Goal: Browse casually: Explore the website without a specific task or goal

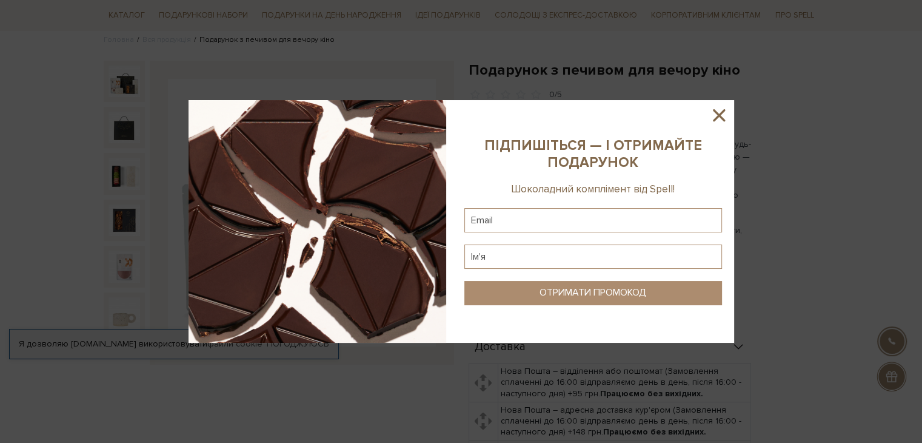
click at [720, 110] on icon at bounding box center [719, 115] width 21 height 21
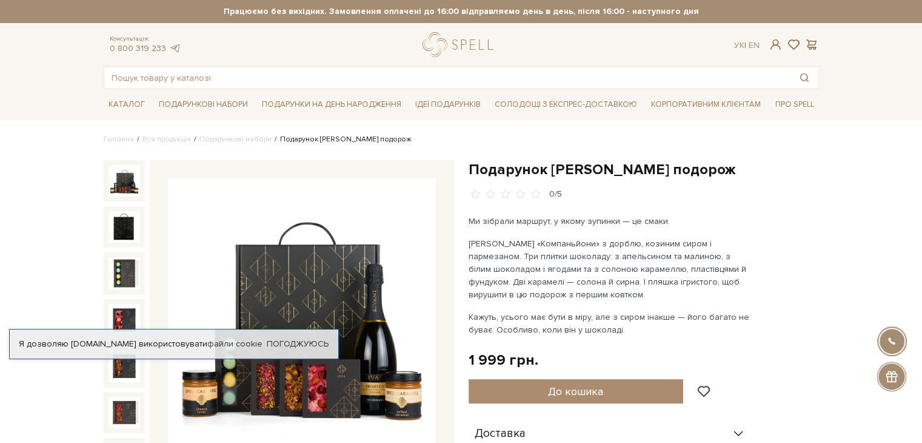
scroll to position [126, 0]
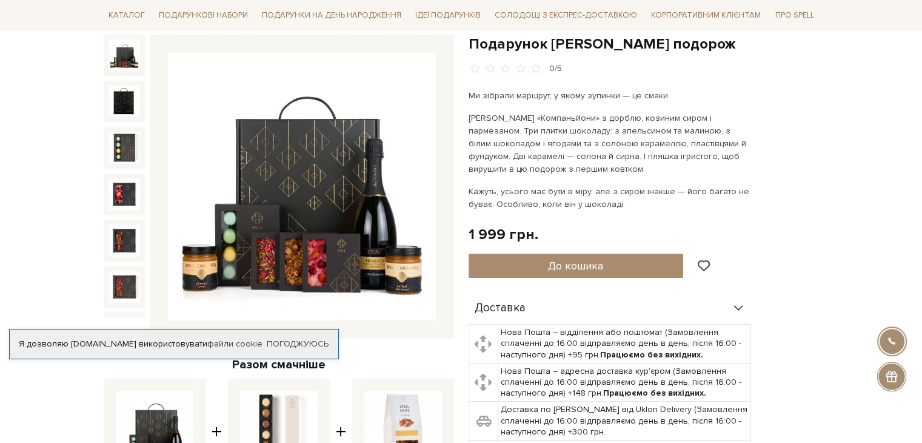
click at [119, 64] on img at bounding box center [125, 55] width 32 height 32
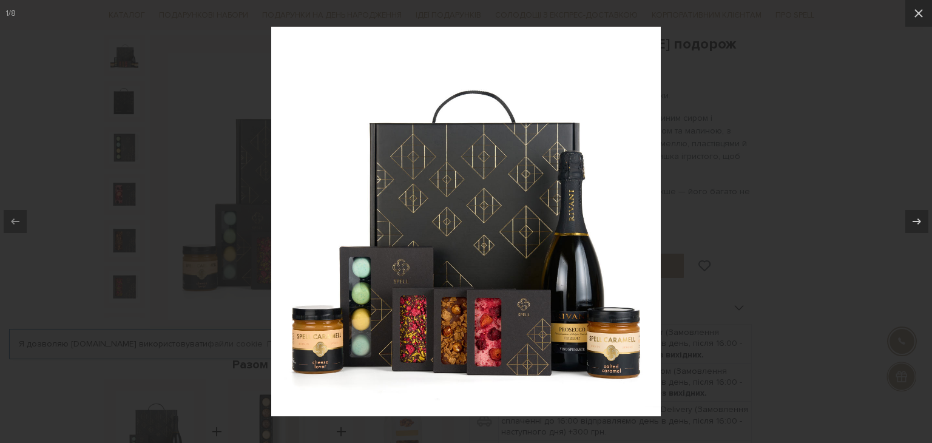
click at [763, 238] on div at bounding box center [466, 221] width 932 height 443
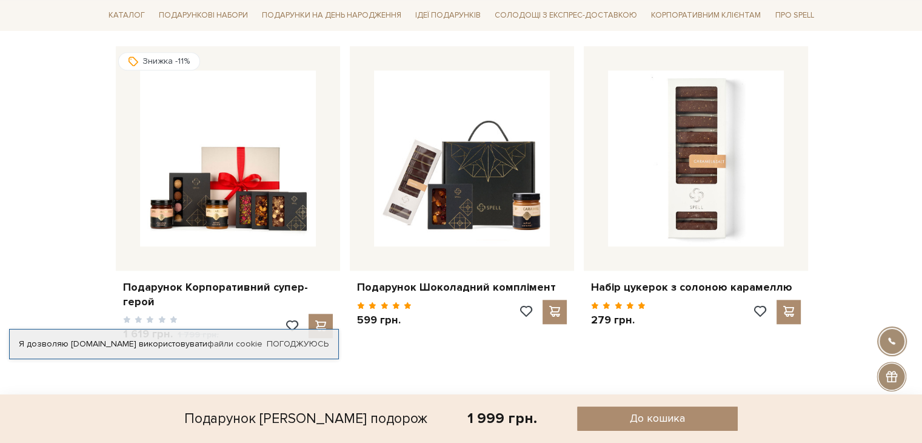
scroll to position [1255, 0]
